Goal: Book appointment/travel/reservation

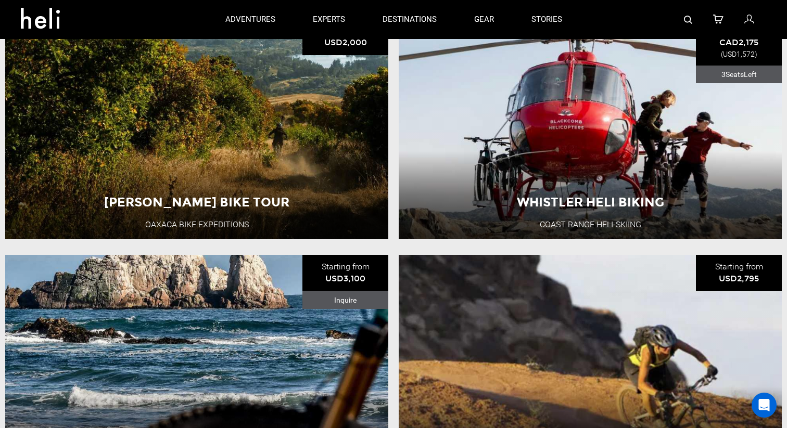
scroll to position [636, 0]
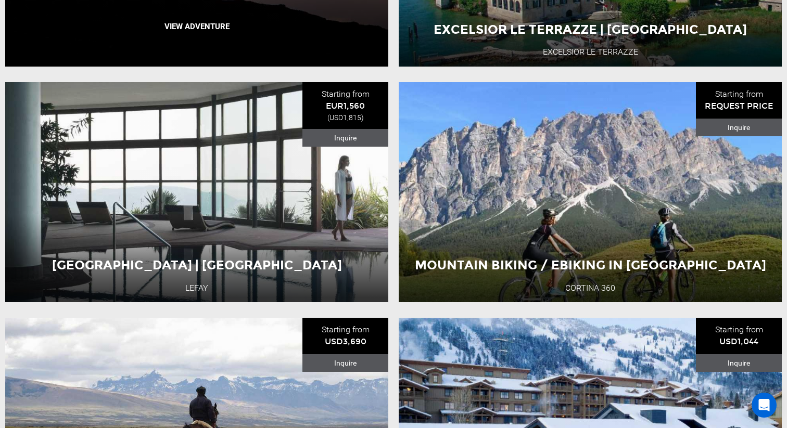
scroll to position [1557, 0]
